Goal: Find specific page/section: Find specific page/section

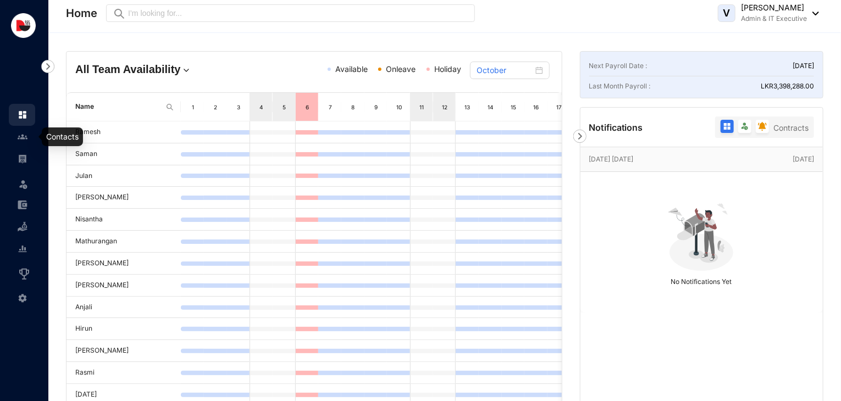
click at [24, 142] on link at bounding box center [31, 136] width 27 height 11
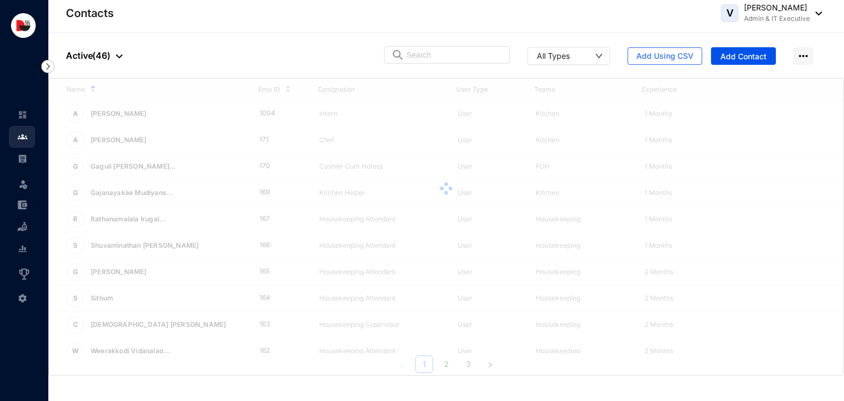
click at [213, 15] on div "Contacts V [PERSON_NAME] Admin & IT Executive" at bounding box center [444, 13] width 756 height 22
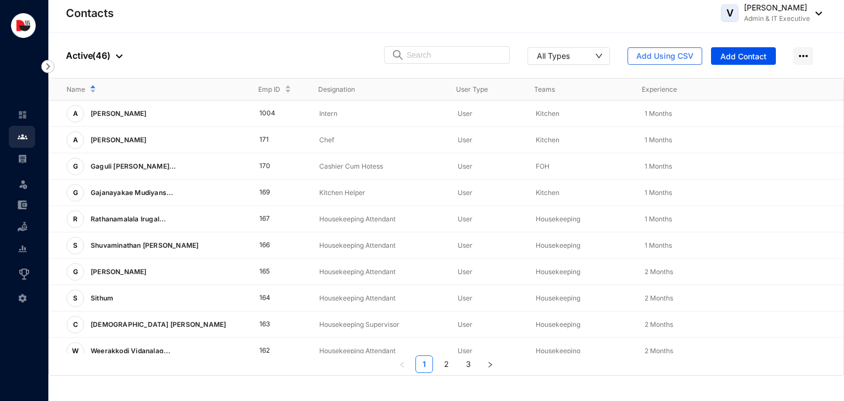
click at [213, 15] on div "Contacts V [PERSON_NAME] Admin & IT Executive" at bounding box center [444, 13] width 756 height 22
click at [26, 157] on img at bounding box center [23, 159] width 10 height 10
